Goal: Find specific page/section

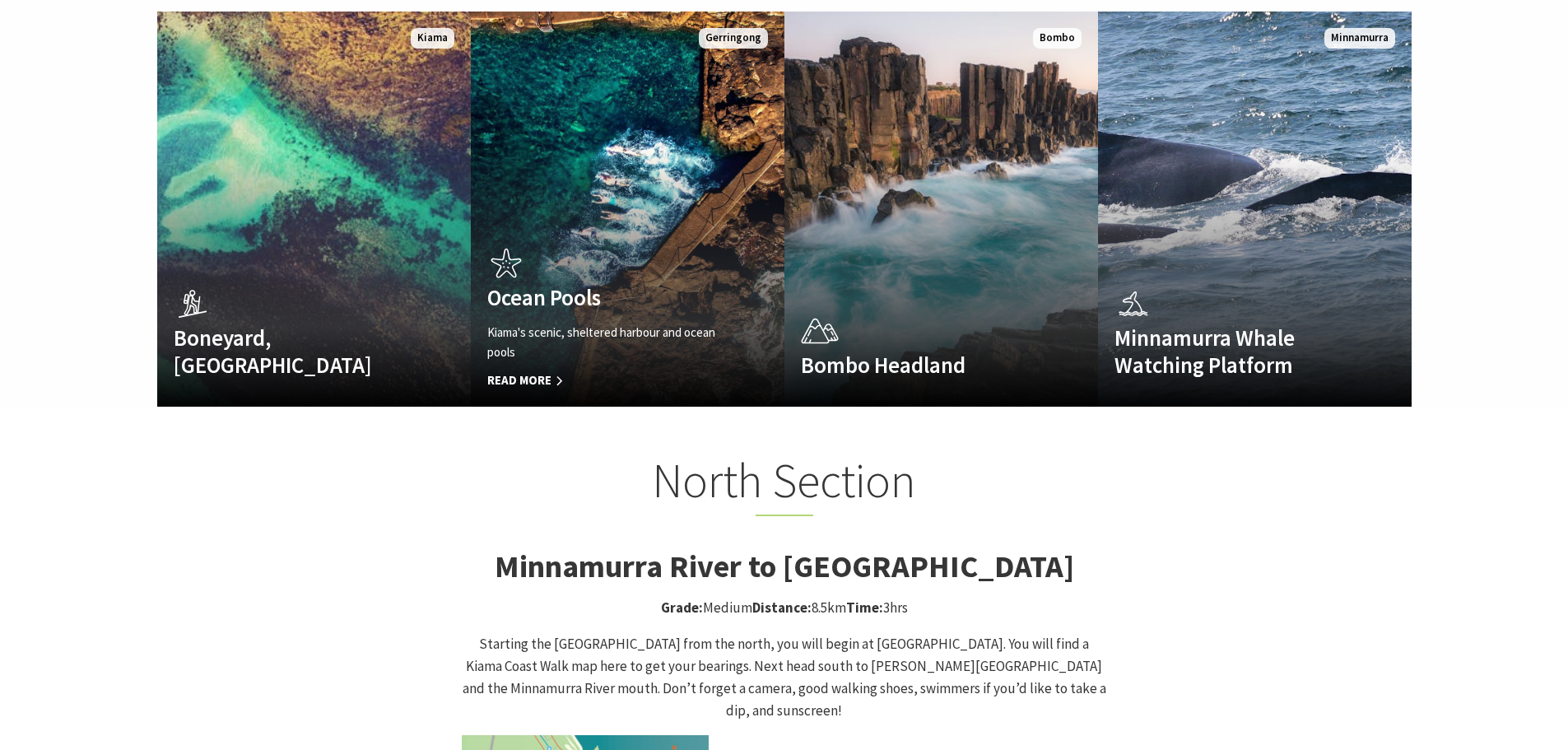
scroll to position [1400, 0]
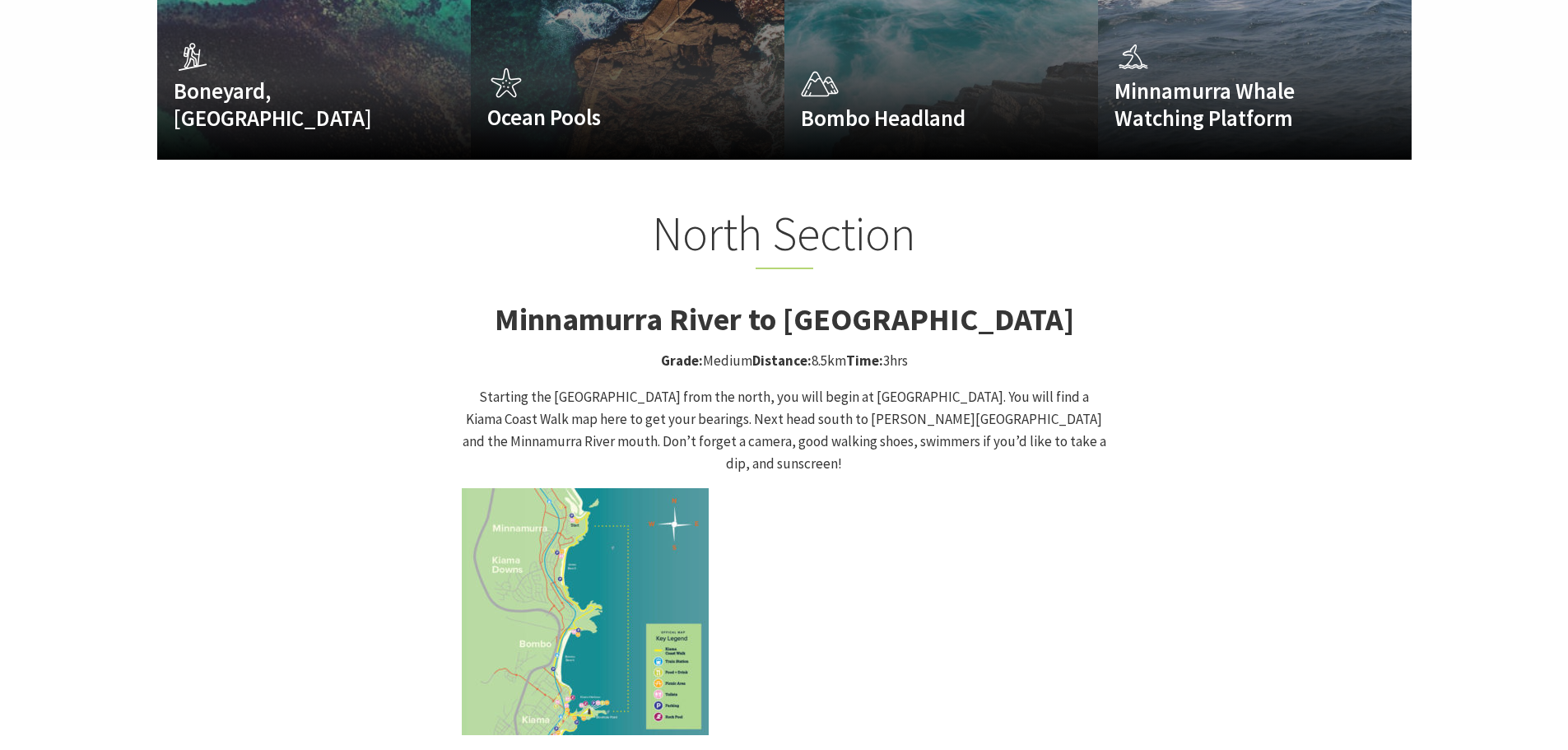
click at [571, 512] on img at bounding box center [586, 612] width 247 height 247
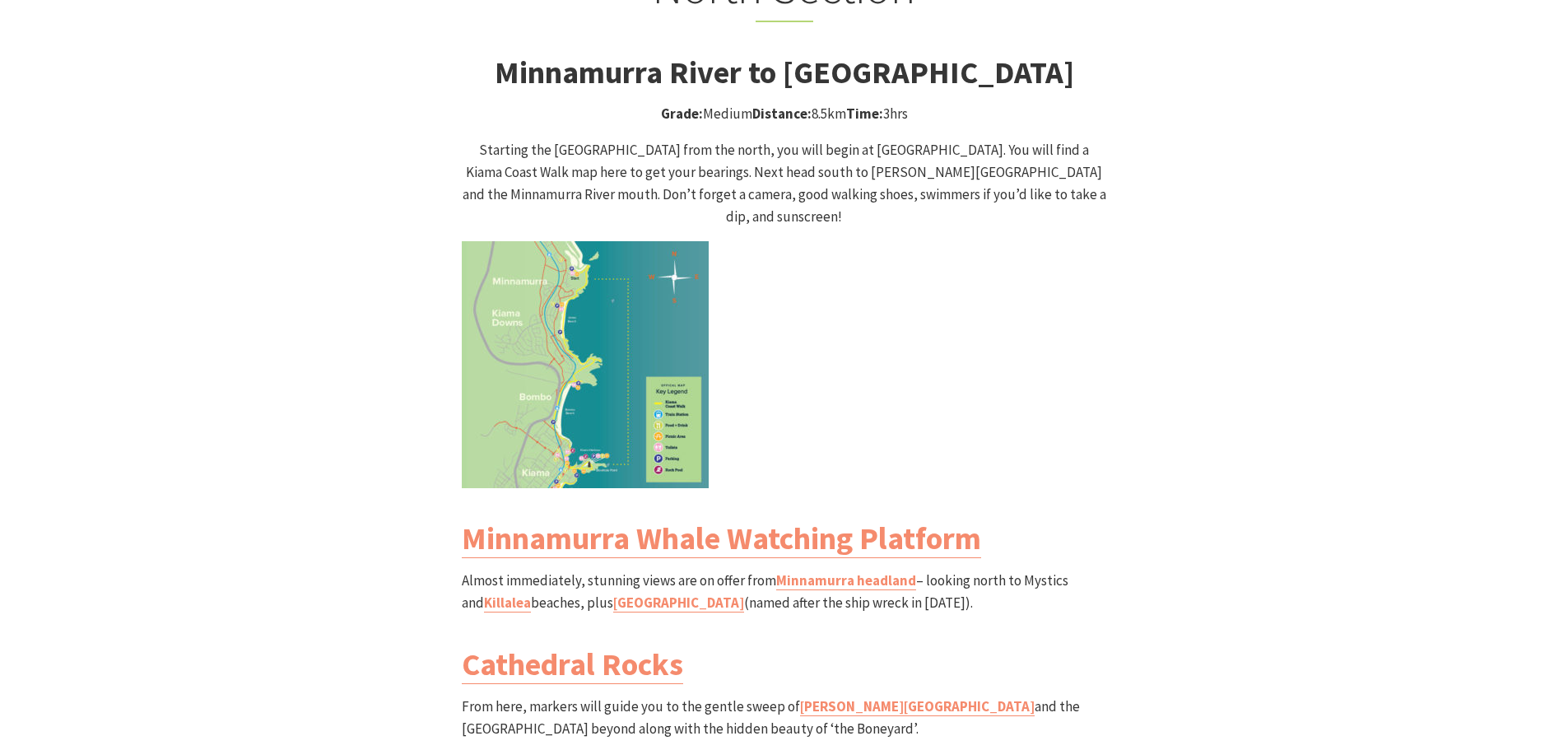
click at [635, 344] on img at bounding box center [586, 364] width 247 height 247
click at [672, 333] on img at bounding box center [586, 364] width 247 height 247
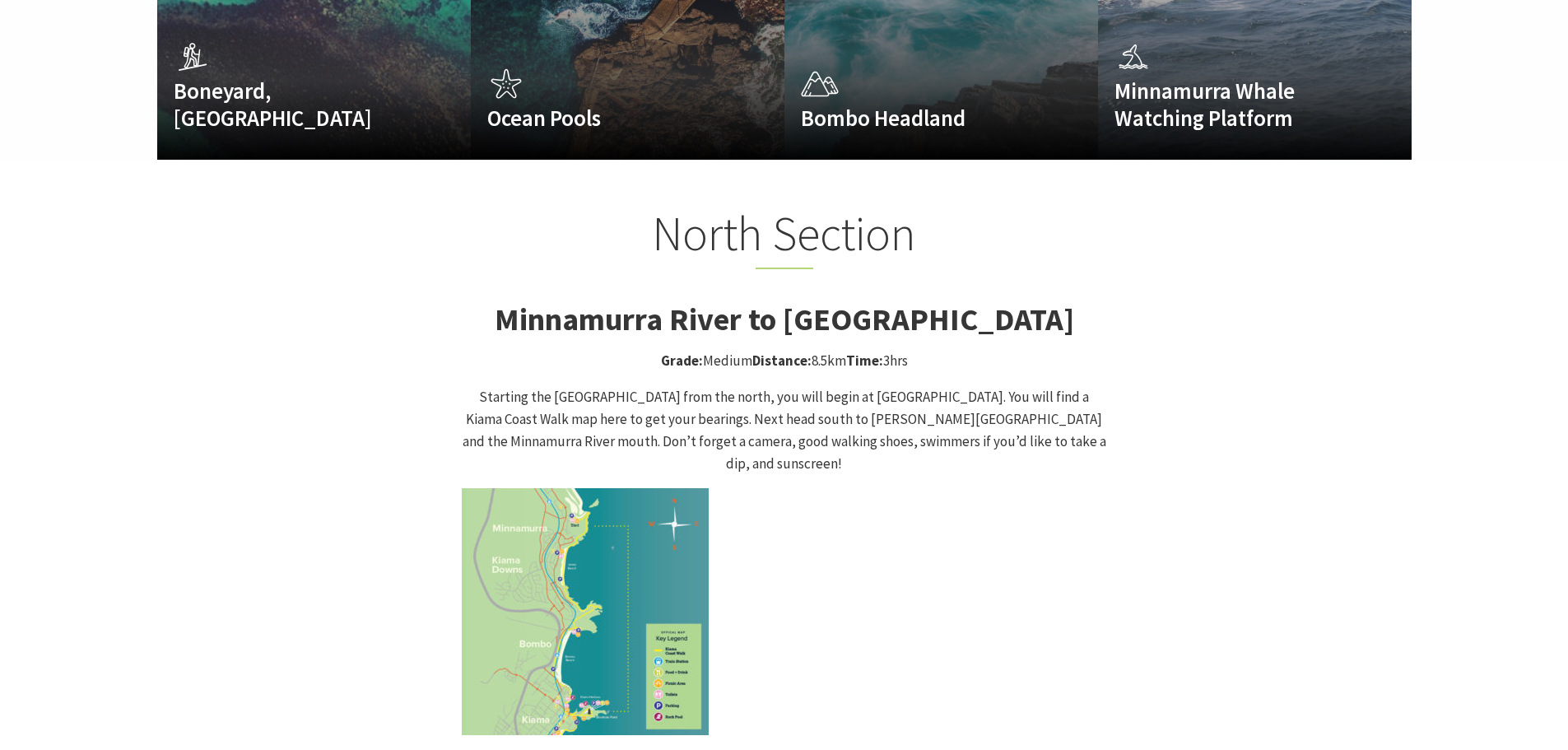
scroll to position [1565, 0]
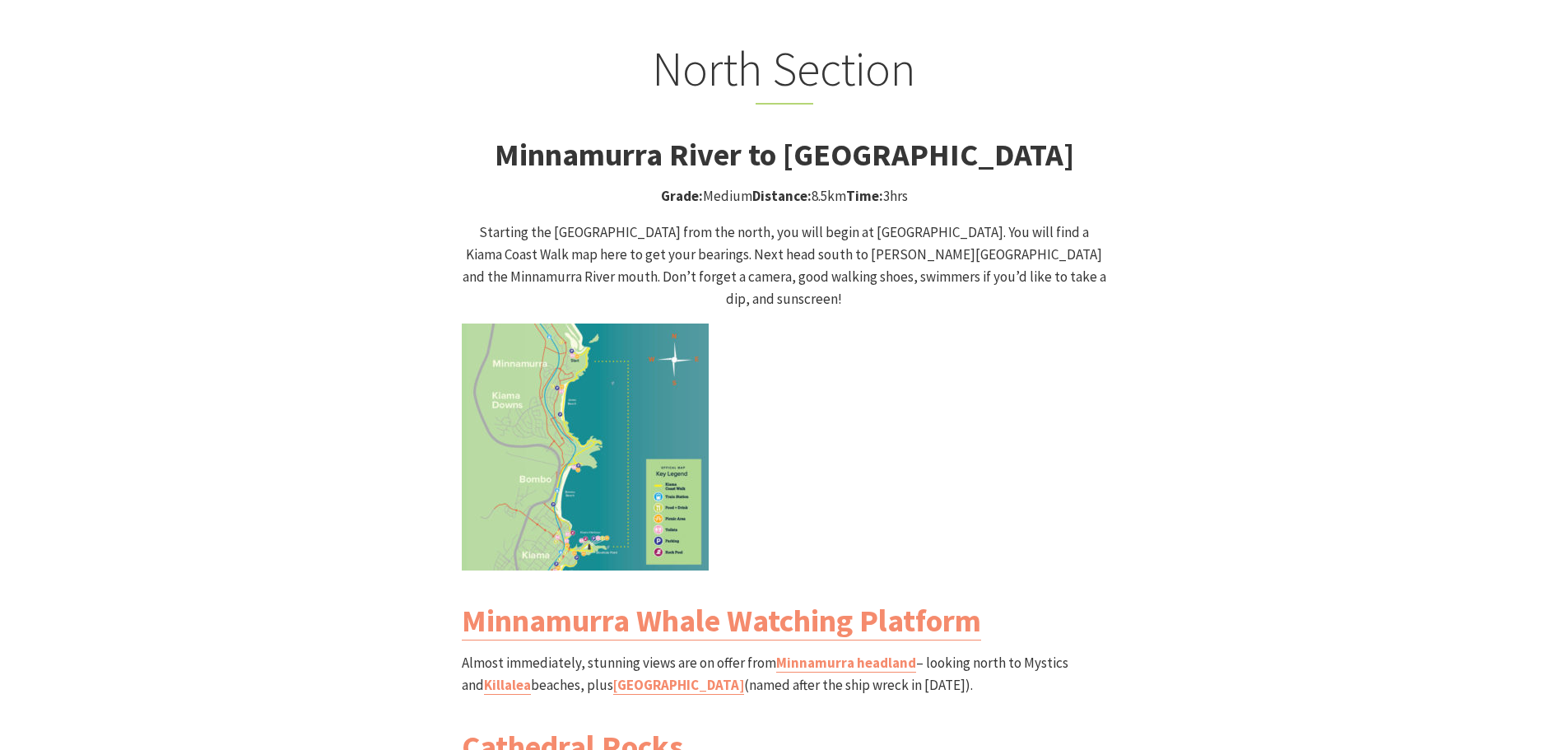
click at [678, 323] on img at bounding box center [586, 447] width 247 height 247
click at [661, 601] on link "Minnamurra Whale Watching Platform" at bounding box center [722, 621] width 519 height 39
click at [638, 352] on img at bounding box center [586, 447] width 247 height 247
click at [639, 352] on img at bounding box center [586, 447] width 247 height 247
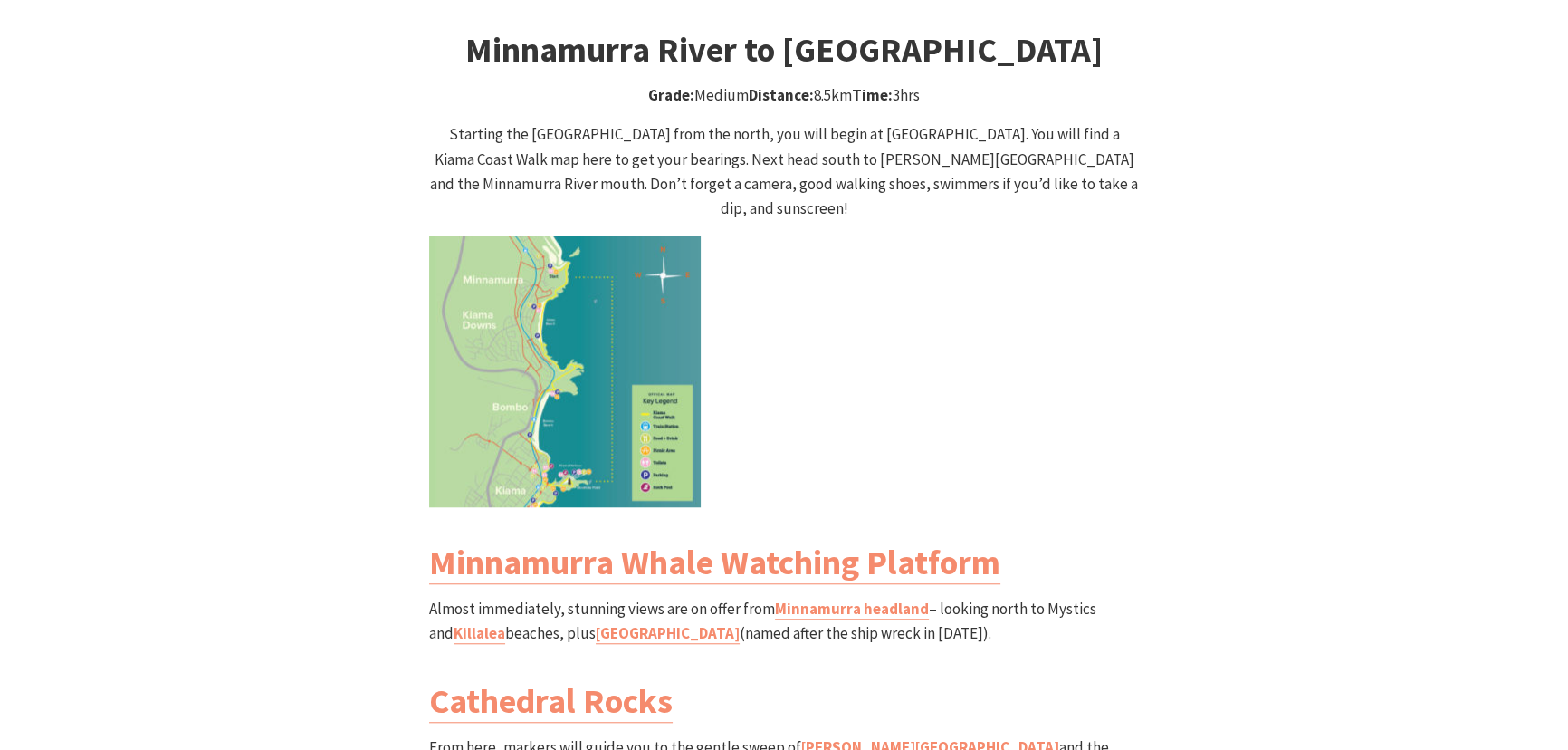
scroll to position [1728, 0]
